Goal: Task Accomplishment & Management: Complete application form

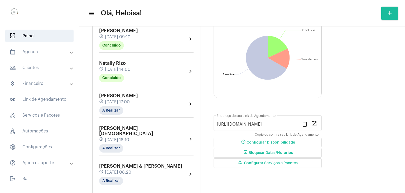
scroll to position [79, 0]
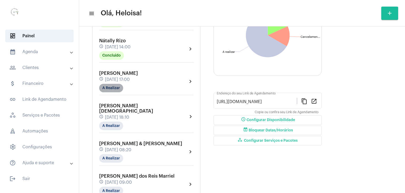
click at [111, 90] on mat-chip "A Realizar" at bounding box center [111, 88] width 24 height 8
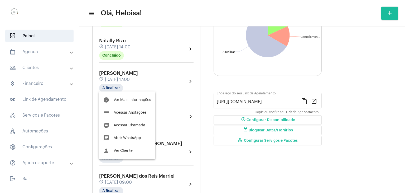
click at [232, 169] on div at bounding box center [202, 96] width 405 height 193
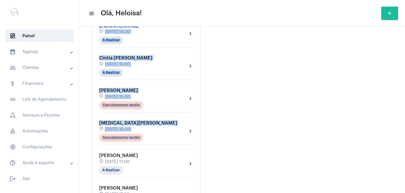
click at [147, 134] on div "[PERSON_NAME] de Assis schedule [DATE] 09:10 Concluído chevron_right Nátally Ri…" at bounding box center [146, 60] width 97 height 1073
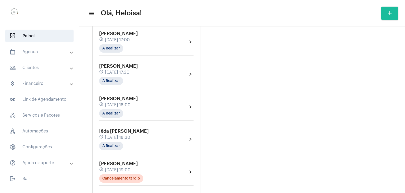
scroll to position [544, 0]
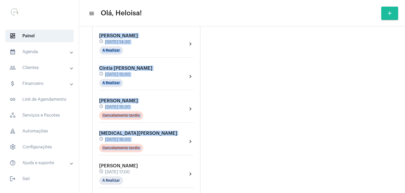
click at [388, 15] on mat-icon "add" at bounding box center [390, 13] width 6 height 6
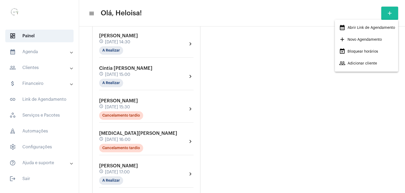
drag, startPoint x: 295, startPoint y: 37, endPoint x: 74, endPoint y: 39, distance: 221.3
click at [295, 37] on div at bounding box center [202, 96] width 405 height 193
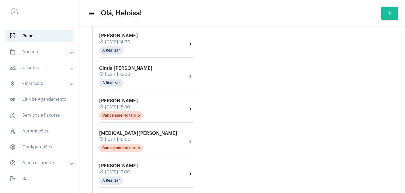
click at [37, 54] on mat-panel-title "calendar_month_outlined Agenda" at bounding box center [39, 52] width 61 height 6
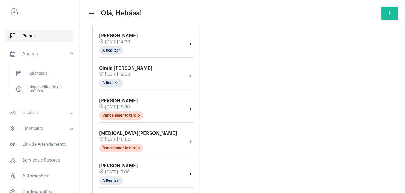
click at [48, 34] on span "dashboard Painel" at bounding box center [39, 36] width 68 height 13
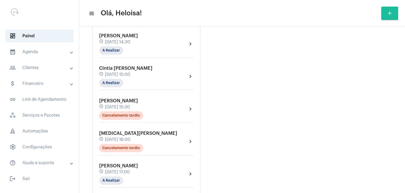
click at [49, 52] on mat-panel-title "calendar_month_outlined Agenda" at bounding box center [39, 52] width 61 height 6
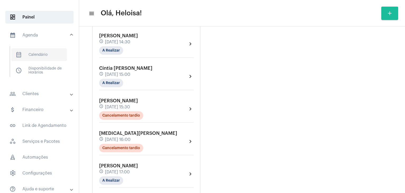
scroll to position [26, 0]
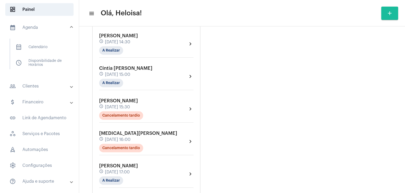
click at [49, 89] on mat-panel-title "people_outline Clientes" at bounding box center [39, 86] width 61 height 6
click at [40, 64] on span "people_outline Meus Clientes" at bounding box center [39, 63] width 56 height 13
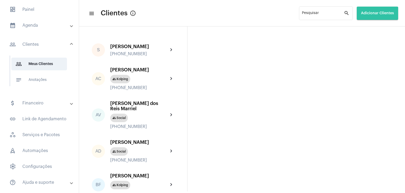
click at [374, 14] on span "Adicionar Clientes" at bounding box center [377, 13] width 33 height 4
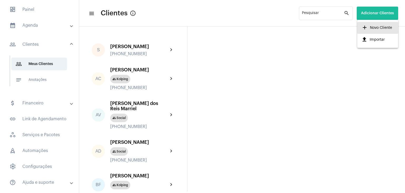
click at [372, 27] on span "add Novo Cliente" at bounding box center [377, 27] width 31 height 9
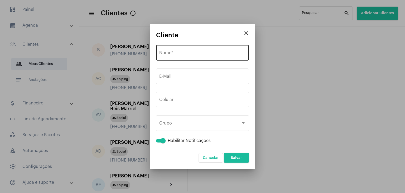
click at [192, 50] on div "Nome *" at bounding box center [202, 52] width 87 height 17
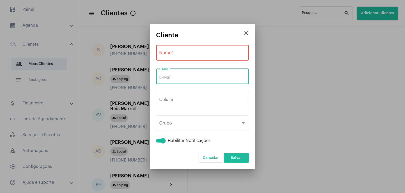
click at [191, 76] on input "E-Mail" at bounding box center [202, 77] width 87 height 5
paste input "33991531672"
type input "33991531672"
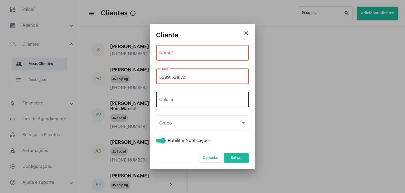
click at [189, 93] on div "+55 Celular" at bounding box center [202, 98] width 87 height 17
paste input "33991531672"
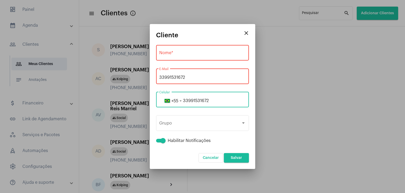
type input "33991531672"
drag, startPoint x: 189, startPoint y: 78, endPoint x: 135, endPoint y: 78, distance: 54.1
click at [135, 78] on div "close Cliente Nome * 33991531672 E-Mail [PHONE_NUMBER] Celular Grupo Grupo Habi…" at bounding box center [202, 96] width 405 height 193
paste input "[EMAIL_ADDRESS][DOMAIN_NAME]"
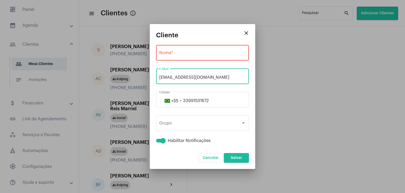
type input "[EMAIL_ADDRESS][DOMAIN_NAME]"
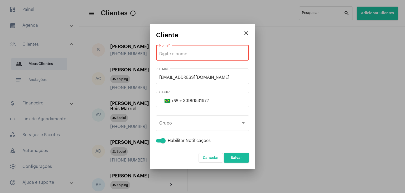
click at [174, 54] on input "Nome *" at bounding box center [202, 53] width 87 height 5
paste input "[PERSON_NAME]"
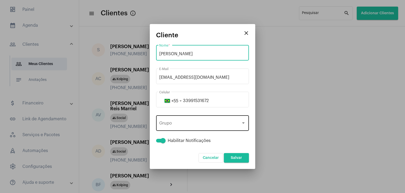
type input "[PERSON_NAME]"
click at [179, 125] on div "Grupo" at bounding box center [200, 124] width 82 height 5
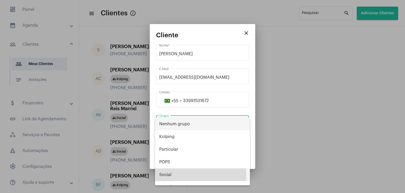
click at [166, 175] on span "Social" at bounding box center [202, 174] width 87 height 13
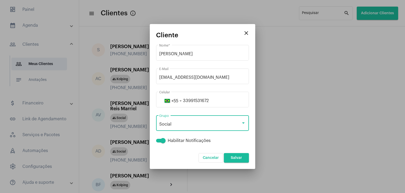
click at [238, 159] on span "Salvar" at bounding box center [236, 158] width 11 height 4
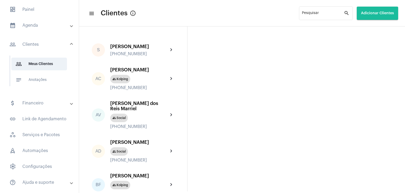
click at [33, 31] on mat-expansion-panel-header "calendar_month_outlined Agenda" at bounding box center [41, 25] width 76 height 13
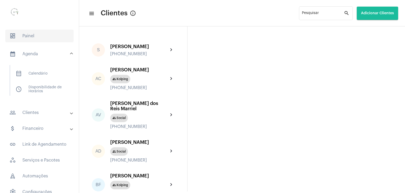
click at [34, 36] on span "dashboard Painel" at bounding box center [39, 36] width 68 height 13
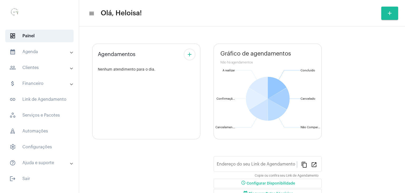
type input "[URL][DOMAIN_NAME]"
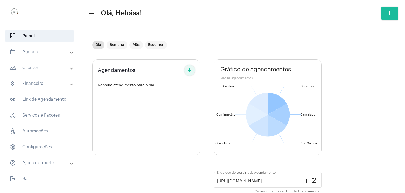
click at [191, 71] on mat-icon "add" at bounding box center [189, 70] width 6 height 6
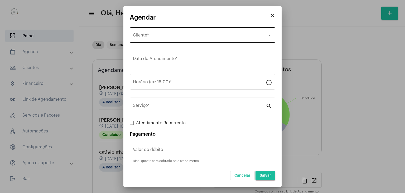
click at [217, 29] on div "Selecione o Cliente Cliente *" at bounding box center [202, 34] width 139 height 17
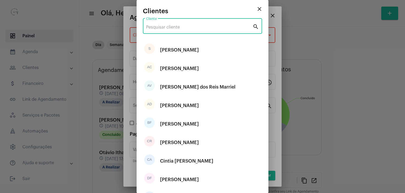
click at [204, 25] on input "Cliente" at bounding box center [199, 27] width 107 height 5
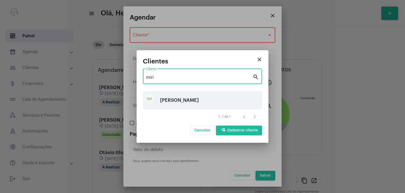
type input "miri"
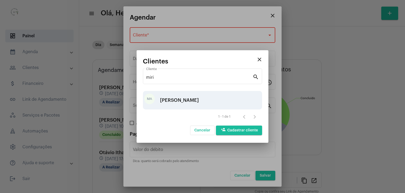
click at [180, 106] on div "[PERSON_NAME]" at bounding box center [179, 100] width 39 height 16
type input "R$"
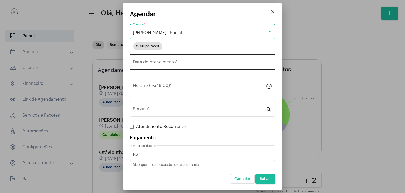
click at [180, 66] on div "Data do Atendimento *" at bounding box center [202, 61] width 139 height 17
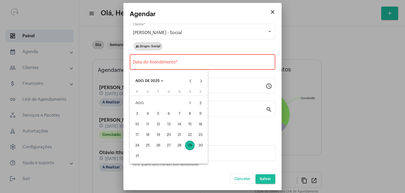
click at [190, 145] on div "29" at bounding box center [189, 144] width 9 height 9
type input "[DATE]"
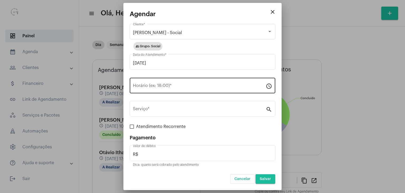
click at [165, 90] on div "Horário (ex: 18:00) *" at bounding box center [199, 84] width 133 height 17
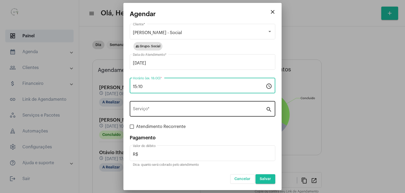
type input "15:10"
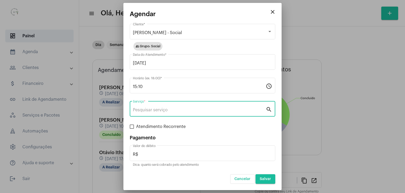
click at [167, 107] on input "Serviço *" at bounding box center [199, 109] width 133 height 5
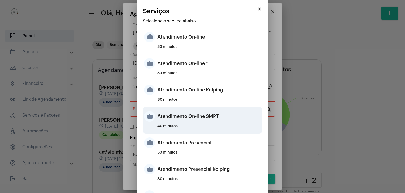
click at [178, 117] on div "Atendimento On-line SMPT" at bounding box center [208, 116] width 103 height 16
type input "Atendimento On-line SMPT"
type input "R$ 150"
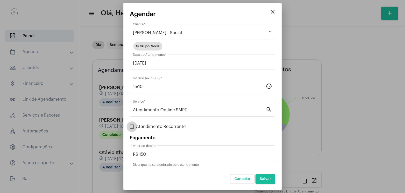
click at [132, 127] on span at bounding box center [132, 126] width 4 height 4
click at [132, 128] on input "Atendimento Recorrente" at bounding box center [132, 128] width 0 height 0
checkbox input "true"
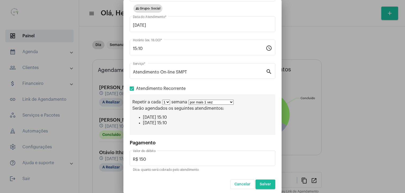
scroll to position [37, 0]
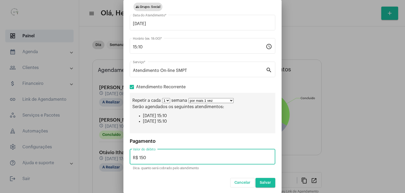
click at [155, 156] on input "R$ 150" at bounding box center [202, 157] width 139 height 5
type input "R$ 40"
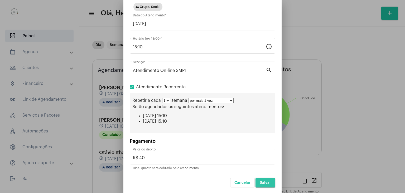
click at [263, 181] on span "Salvar" at bounding box center [265, 182] width 11 height 4
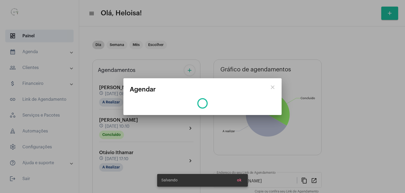
scroll to position [0, 0]
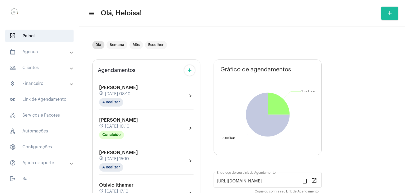
click at [192, 20] on mat-toolbar-row "menu Olá, Heloisa! add" at bounding box center [242, 13] width 326 height 17
